Goal: Task Accomplishment & Management: Manage account settings

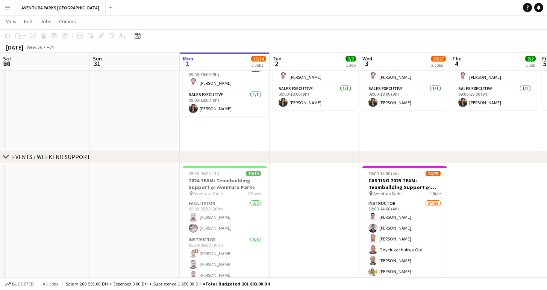
scroll to position [0, 236]
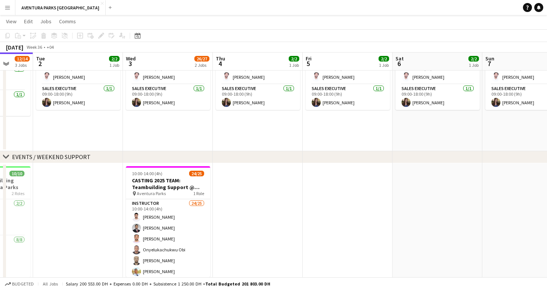
click at [9, 8] on app-icon "Menu" at bounding box center [8, 8] width 6 height 6
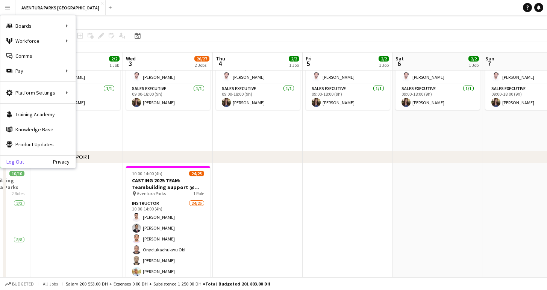
click at [18, 161] on link "Log Out" at bounding box center [12, 162] width 24 height 6
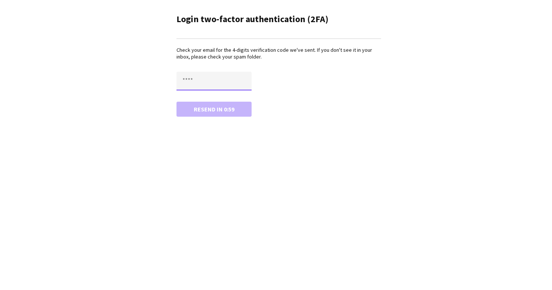
click at [194, 82] on input "text" at bounding box center [214, 81] width 75 height 19
type input "****"
click at [177, 102] on button "Confirm" at bounding box center [214, 109] width 75 height 15
